Goal: Information Seeking & Learning: Learn about a topic

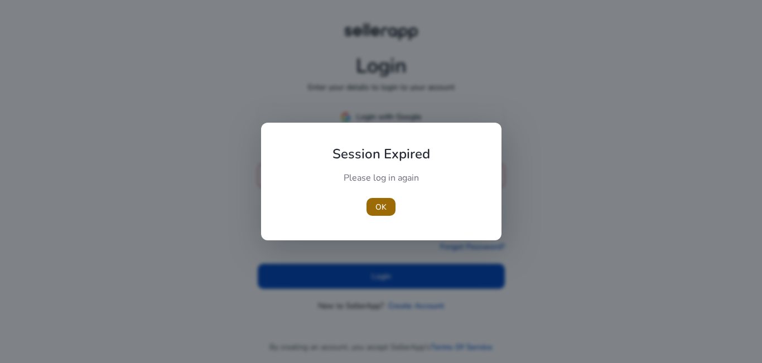
type input "**********"
click at [384, 211] on span "OK" at bounding box center [380, 207] width 11 height 12
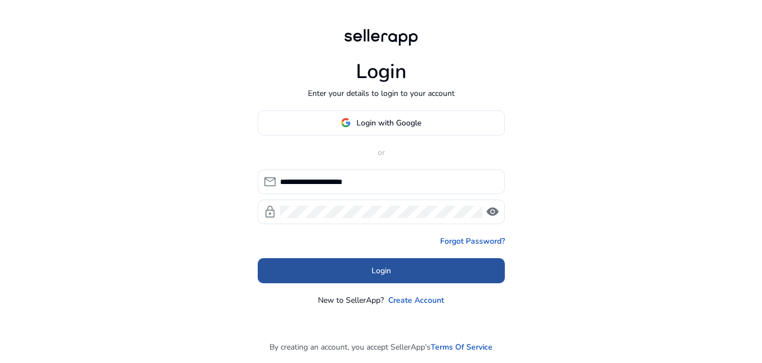
click at [381, 273] on span "Login" at bounding box center [382, 271] width 20 height 12
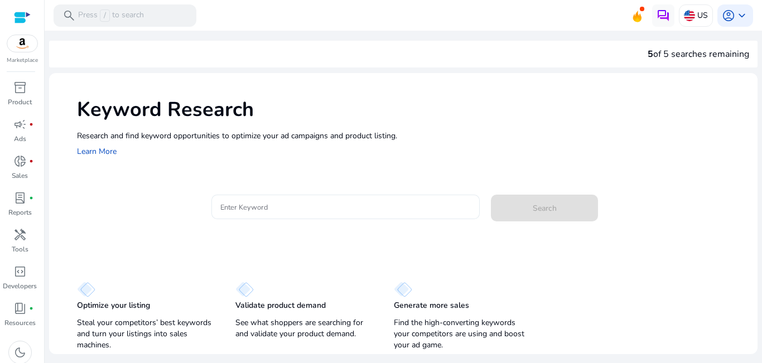
click at [312, 207] on input "Enter Keyword" at bounding box center [345, 207] width 251 height 12
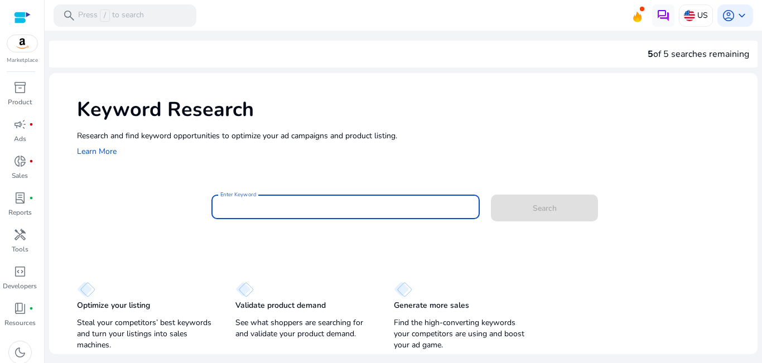
type input "*"
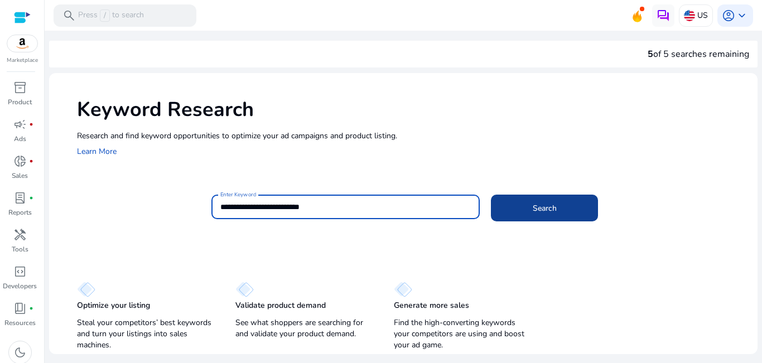
type input "**********"
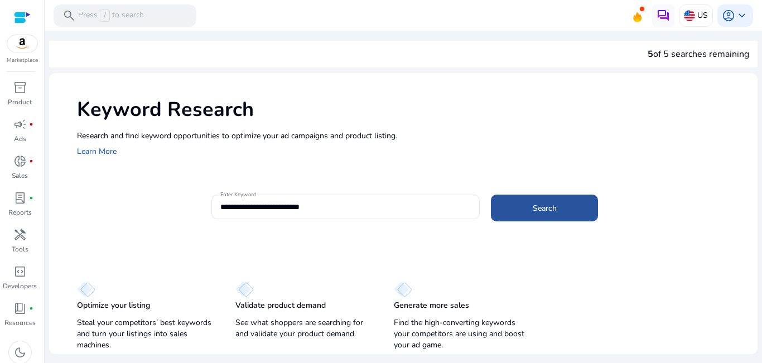
click at [568, 208] on span at bounding box center [544, 208] width 107 height 27
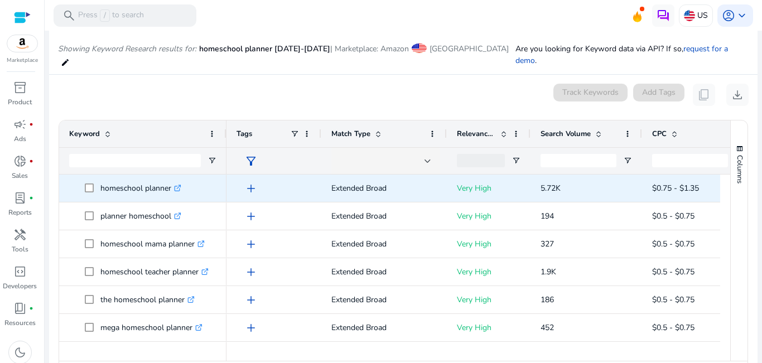
scroll to position [133, 0]
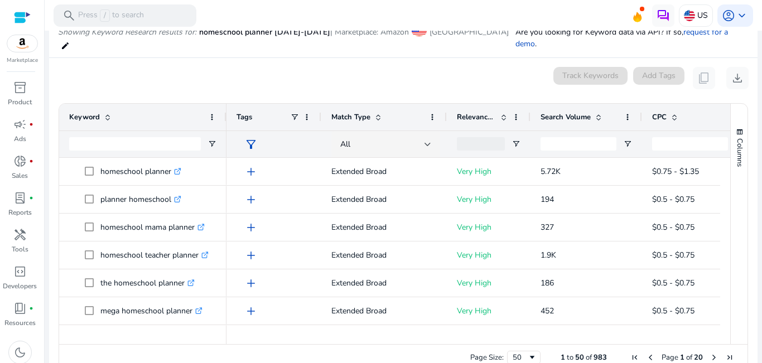
drag, startPoint x: 466, startPoint y: 333, endPoint x: 479, endPoint y: 333, distance: 13.4
click at [479, 344] on div "Page Size: 50 1 to 50 of 983 Page 1 of 20" at bounding box center [403, 357] width 688 height 27
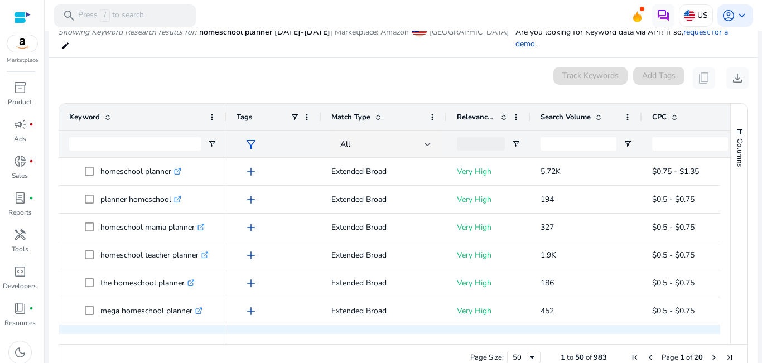
drag, startPoint x: 455, startPoint y: 333, endPoint x: 550, endPoint y: 311, distance: 97.4
click at [550, 311] on div "Drag here to set row groups Drag here to set column labels Keyword Tags 13" at bounding box center [404, 237] width 690 height 268
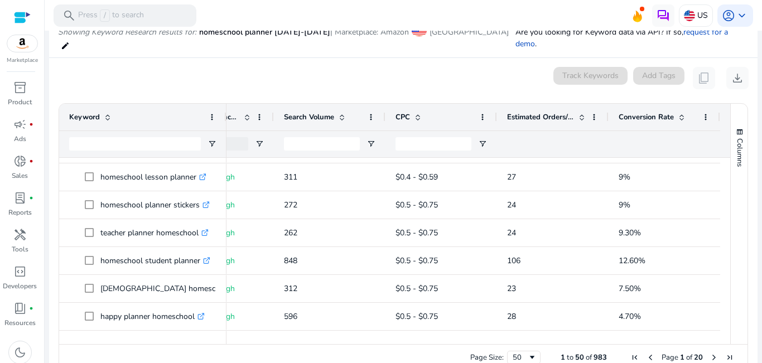
scroll to position [216, 0]
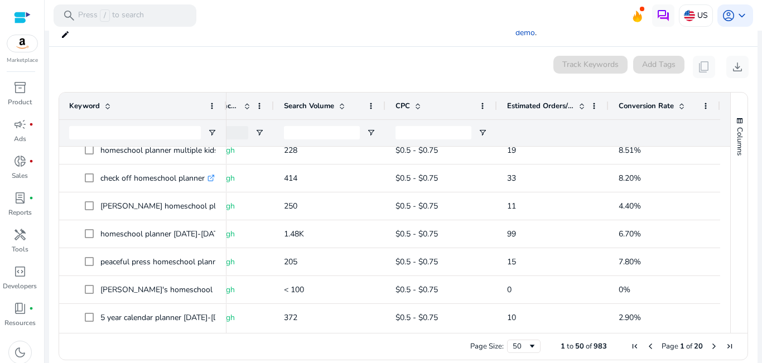
click at [711, 342] on span "Next Page" at bounding box center [714, 346] width 9 height 9
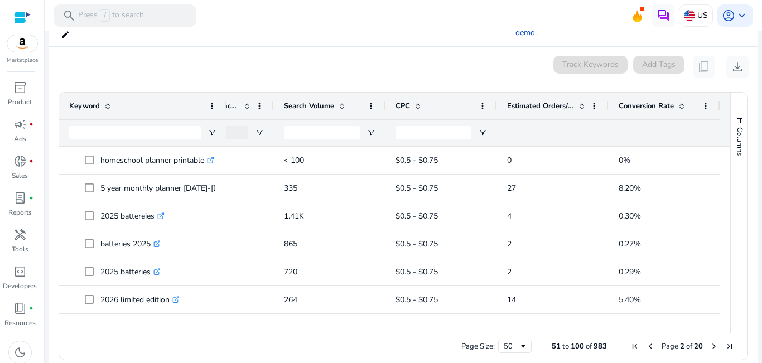
drag, startPoint x: 726, startPoint y: 150, endPoint x: 727, endPoint y: 160, distance: 10.7
click at [730, 160] on div "Columns Keyword Column Labels Drag here to set column labels" at bounding box center [738, 213] width 17 height 240
